Goal: Information Seeking & Learning: Learn about a topic

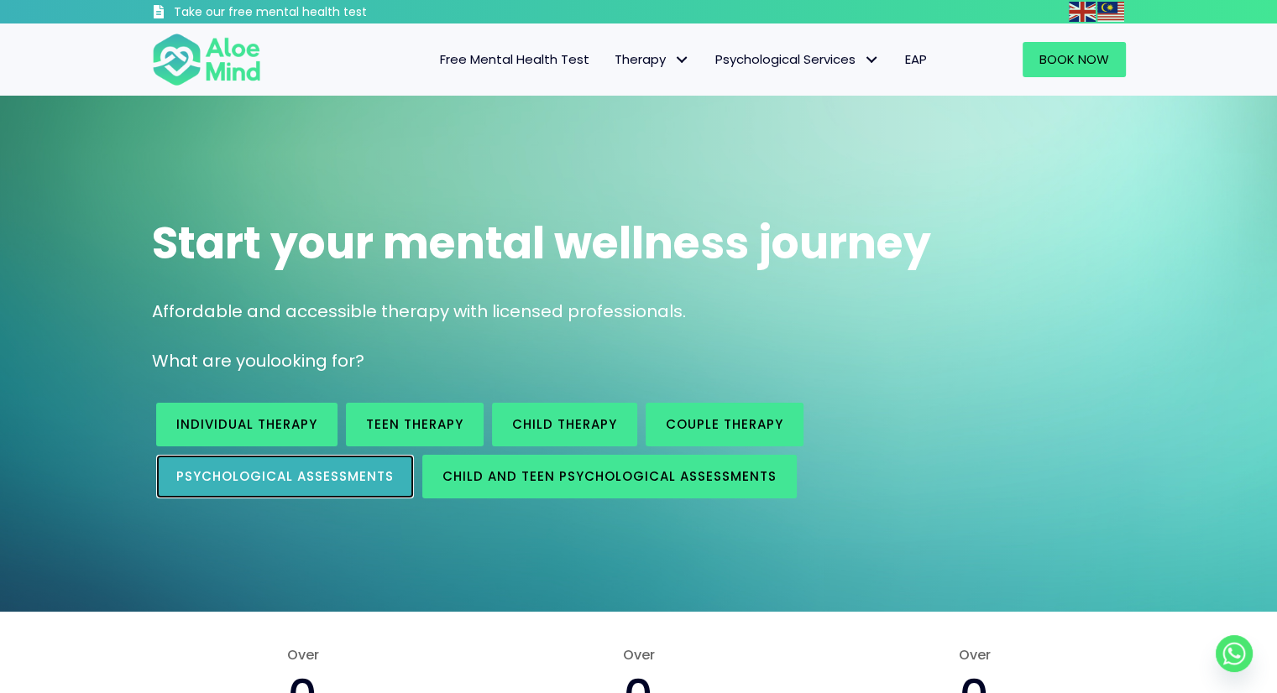
click at [295, 492] on link "Psychological assessments" at bounding box center [285, 477] width 258 height 44
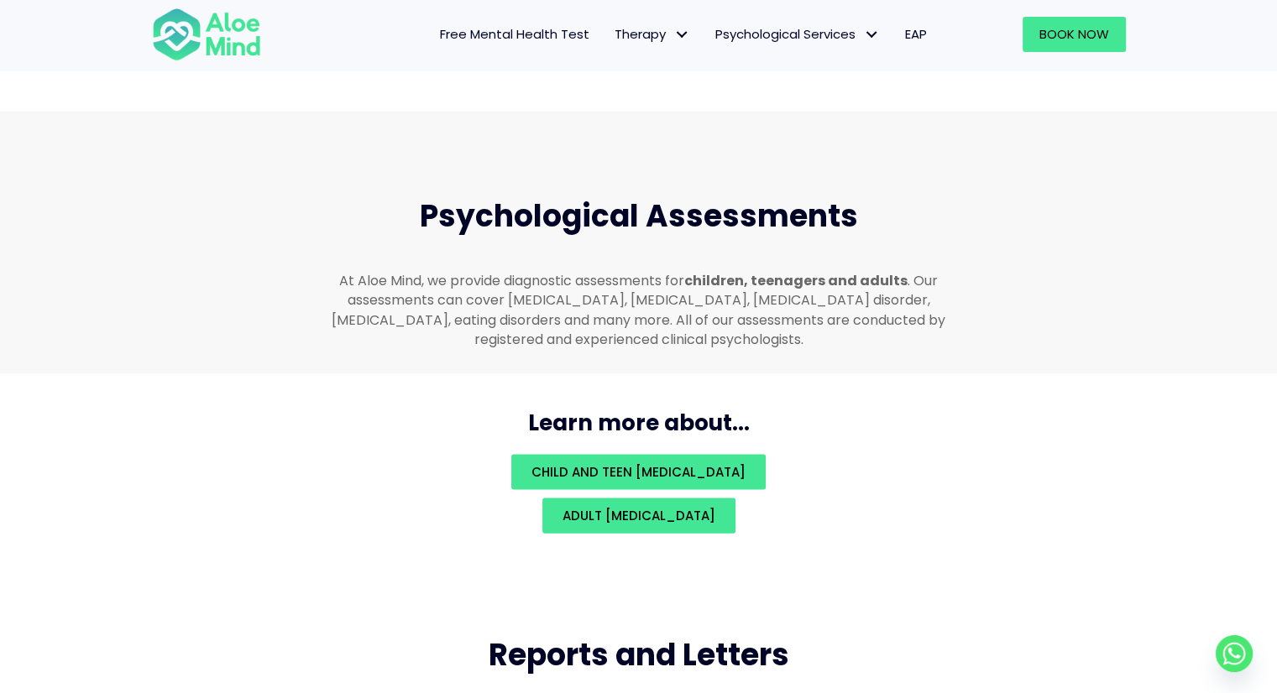
scroll to position [3565, 0]
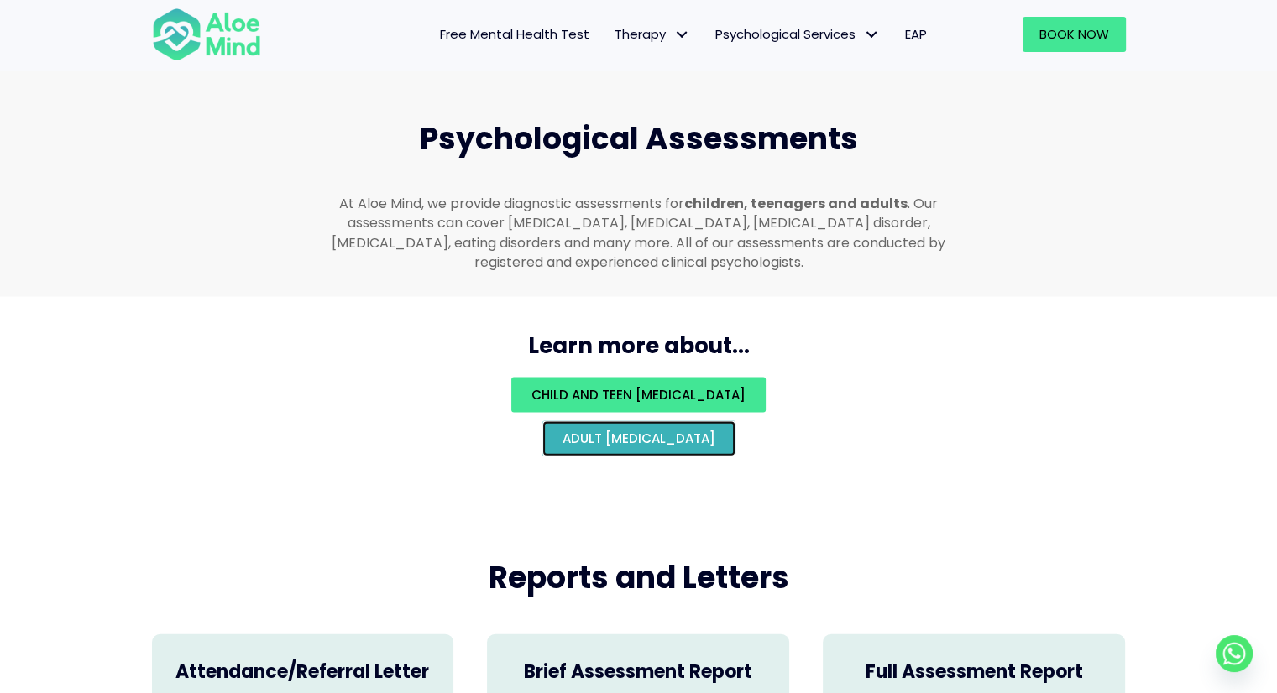
click at [562, 430] on span "Adult psychological assessment" at bounding box center [638, 439] width 153 height 18
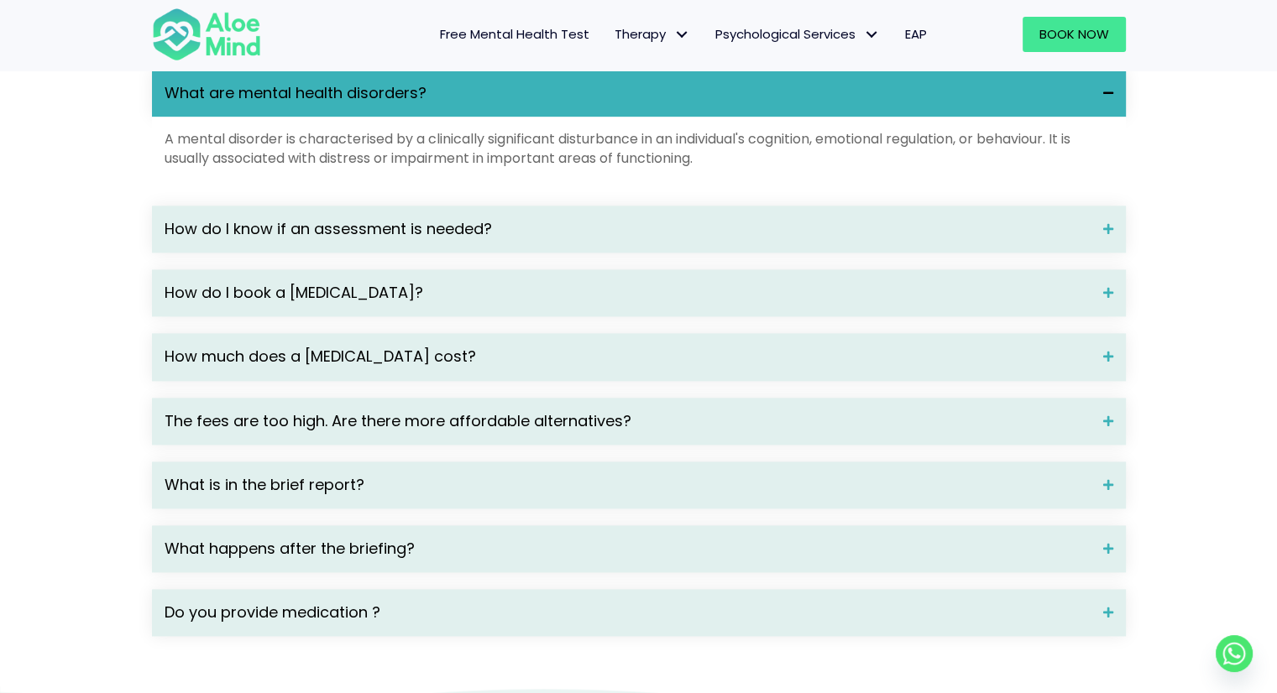
scroll to position [2283, 0]
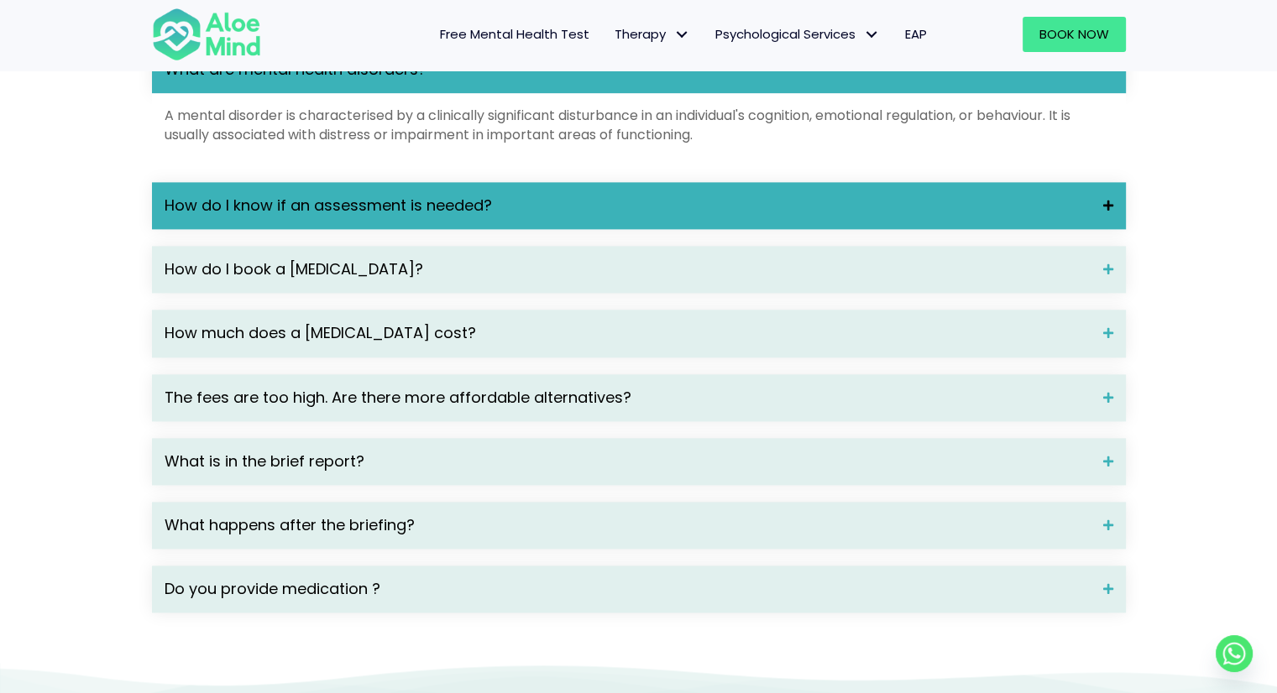
click at [762, 213] on div "How do I know if an assessment is needed?" at bounding box center [639, 205] width 974 height 47
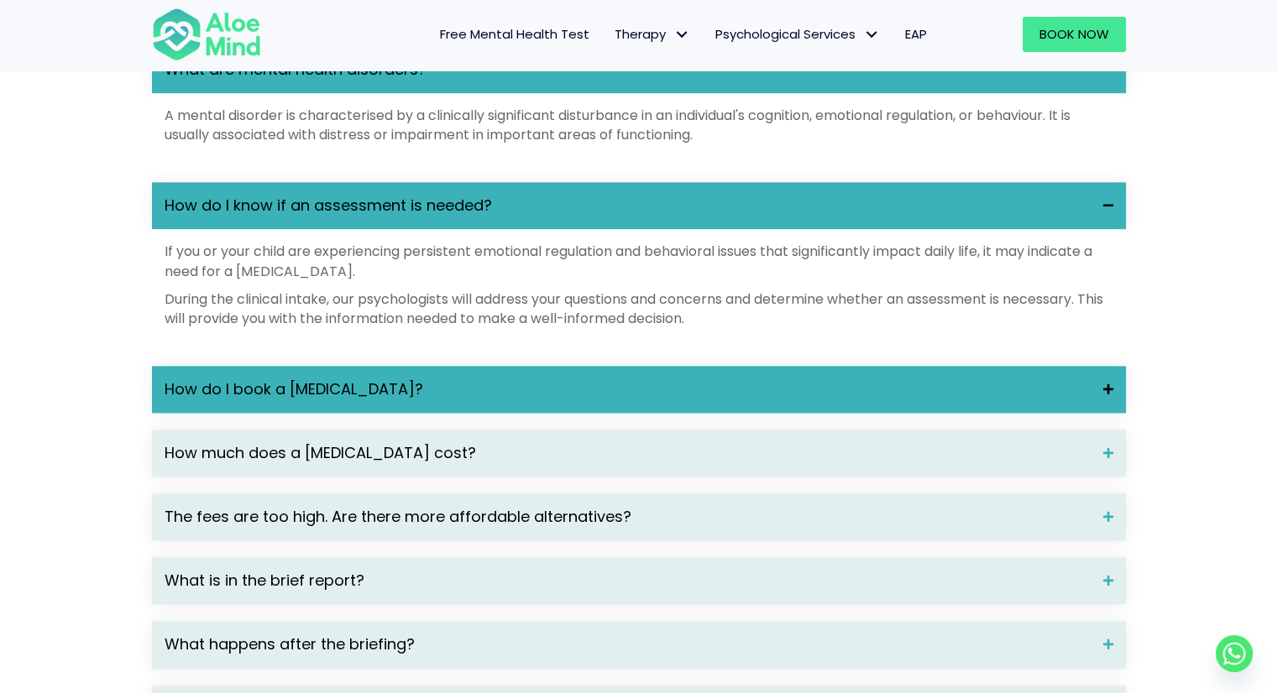
click at [818, 400] on span "How do I book a psychological assessment?" at bounding box center [628, 390] width 926 height 22
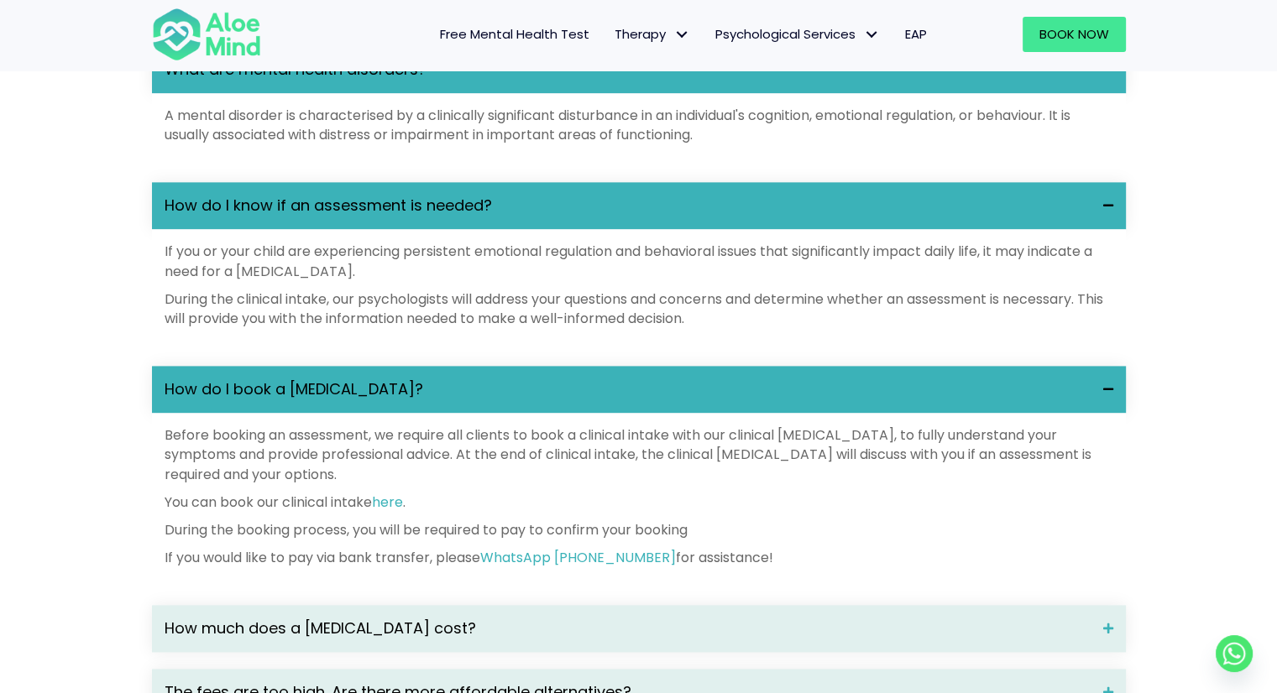
click at [523, 31] on span "Free Mental Health Test" at bounding box center [514, 34] width 149 height 18
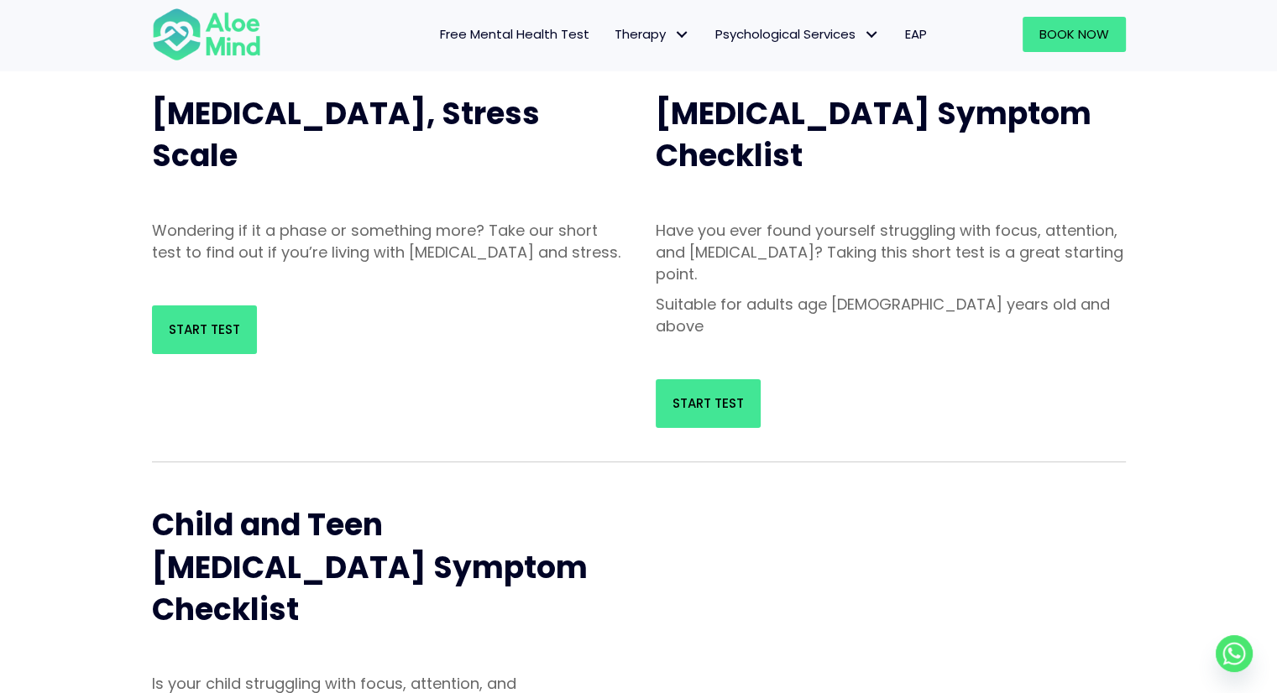
scroll to position [201, 0]
